Goal: Find specific page/section: Find specific page/section

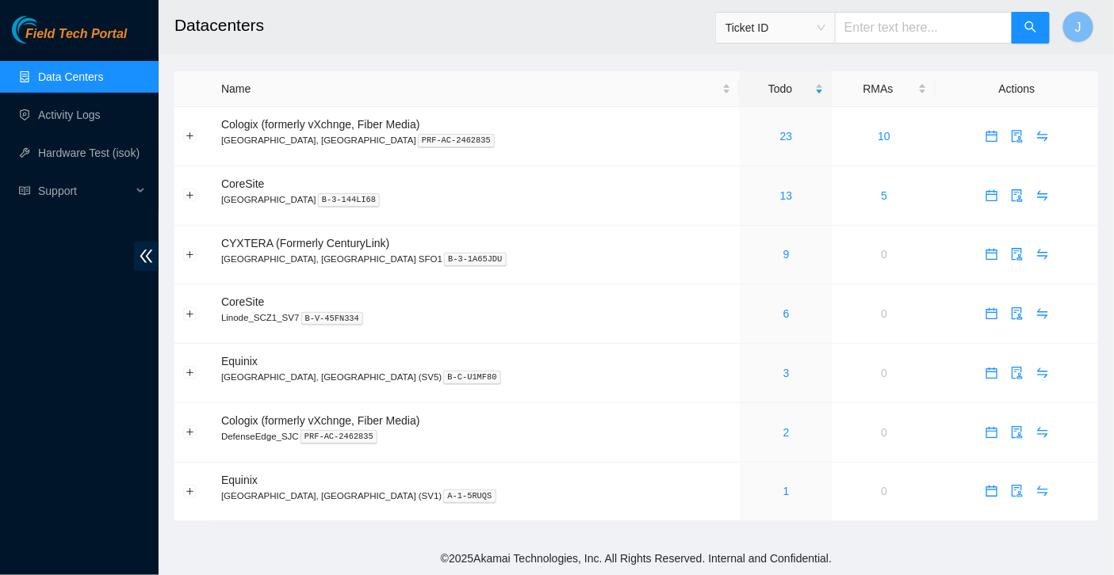
click at [86, 73] on link "Data Centers" at bounding box center [70, 77] width 65 height 13
click at [748, 139] on div "23" at bounding box center [785, 136] width 75 height 17
click at [780, 255] on link "10" at bounding box center [786, 254] width 13 height 13
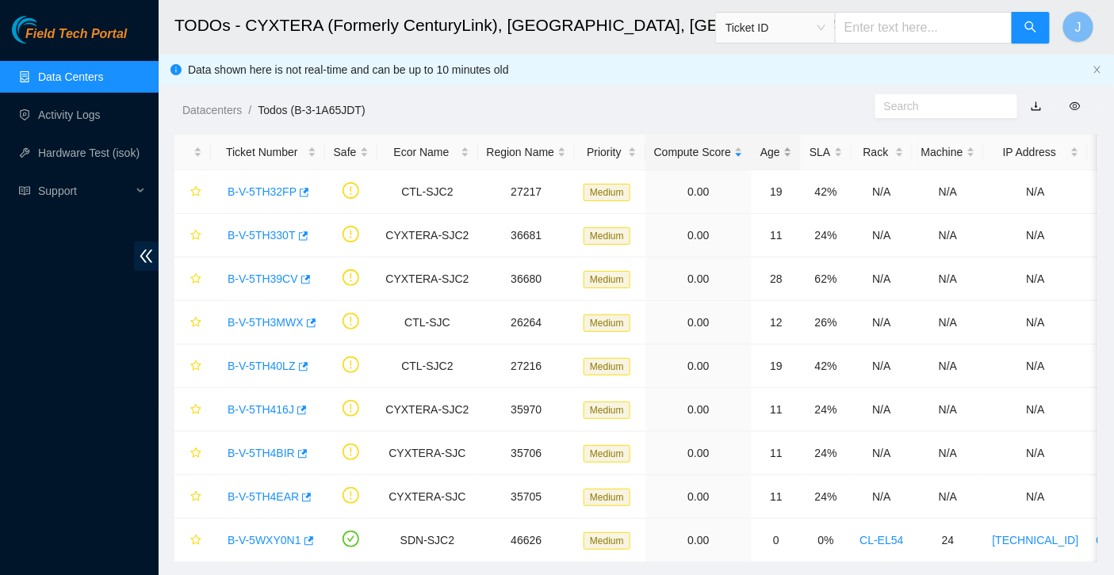
click at [788, 158] on div "Age" at bounding box center [776, 151] width 32 height 17
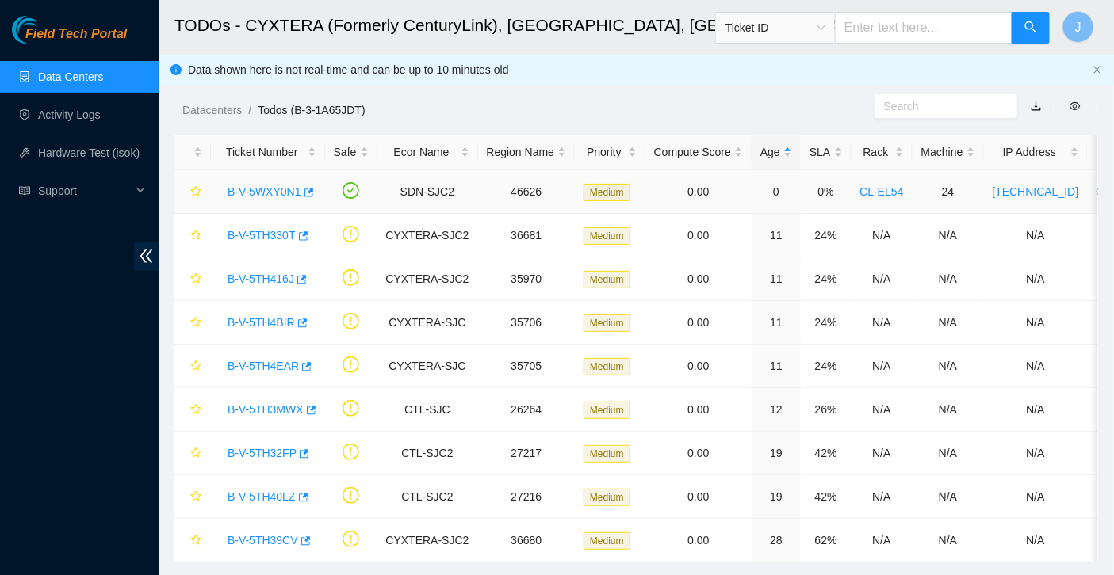
click at [278, 191] on link "B-V-5WXY0N1" at bounding box center [264, 191] width 74 height 13
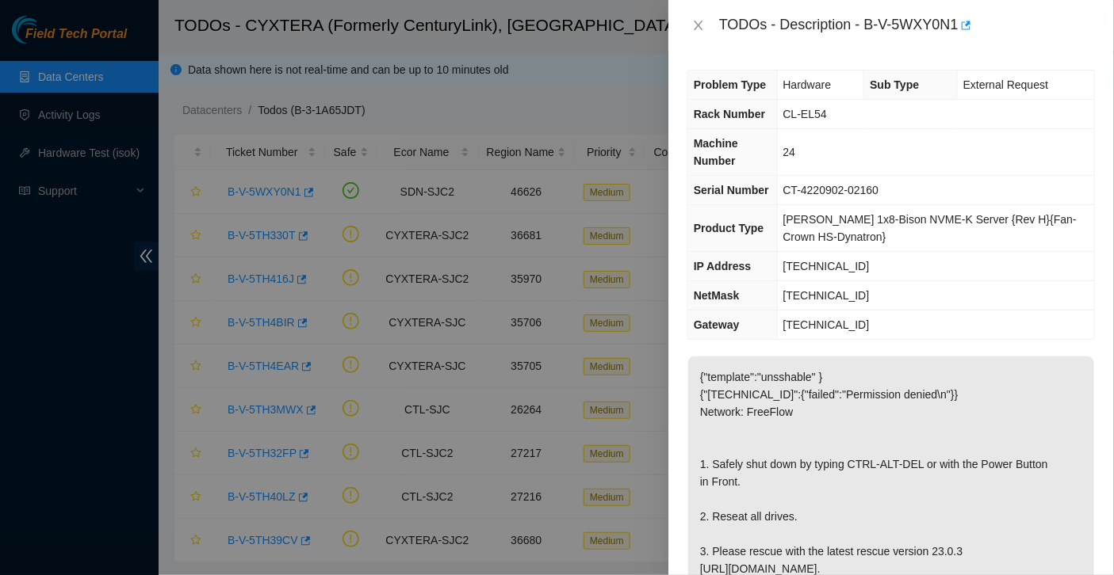
click at [576, 111] on div at bounding box center [557, 287] width 1114 height 575
